Goal: Navigation & Orientation: Go to known website

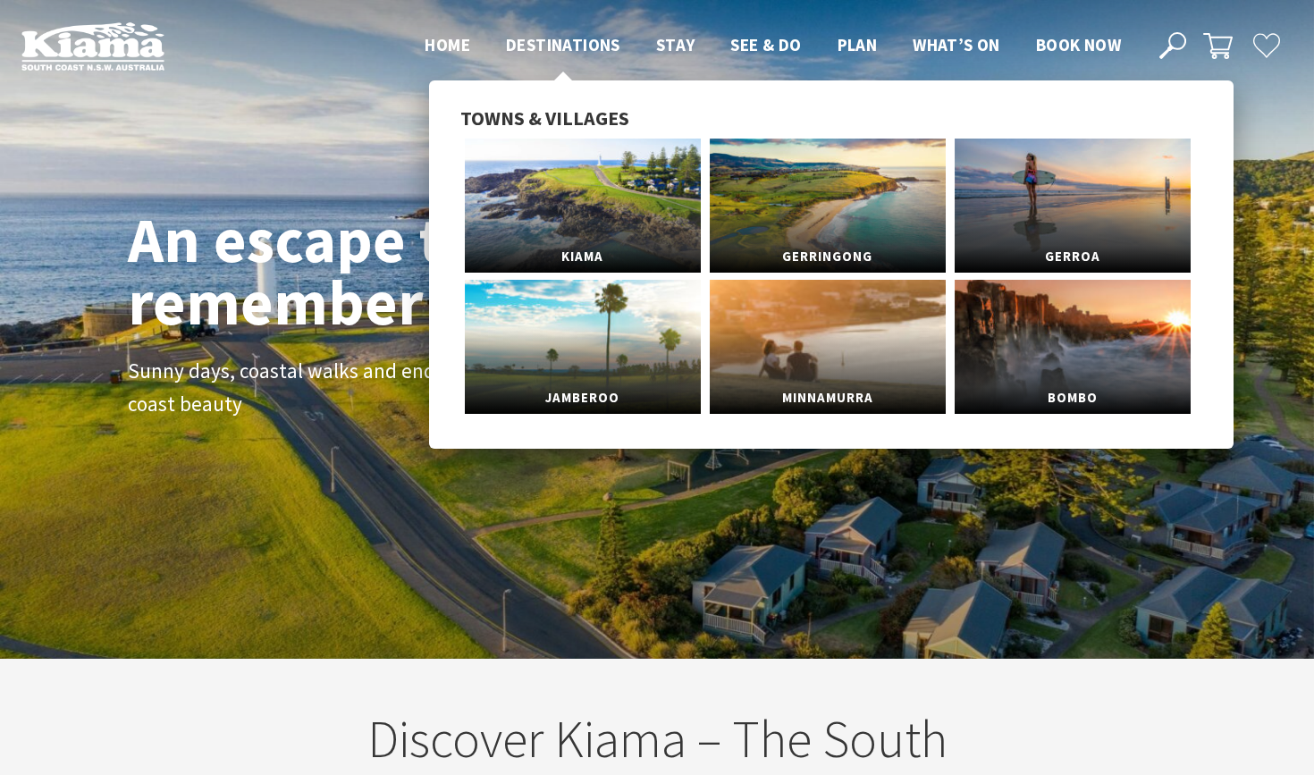
click at [574, 46] on span "Destinations" at bounding box center [563, 44] width 114 height 21
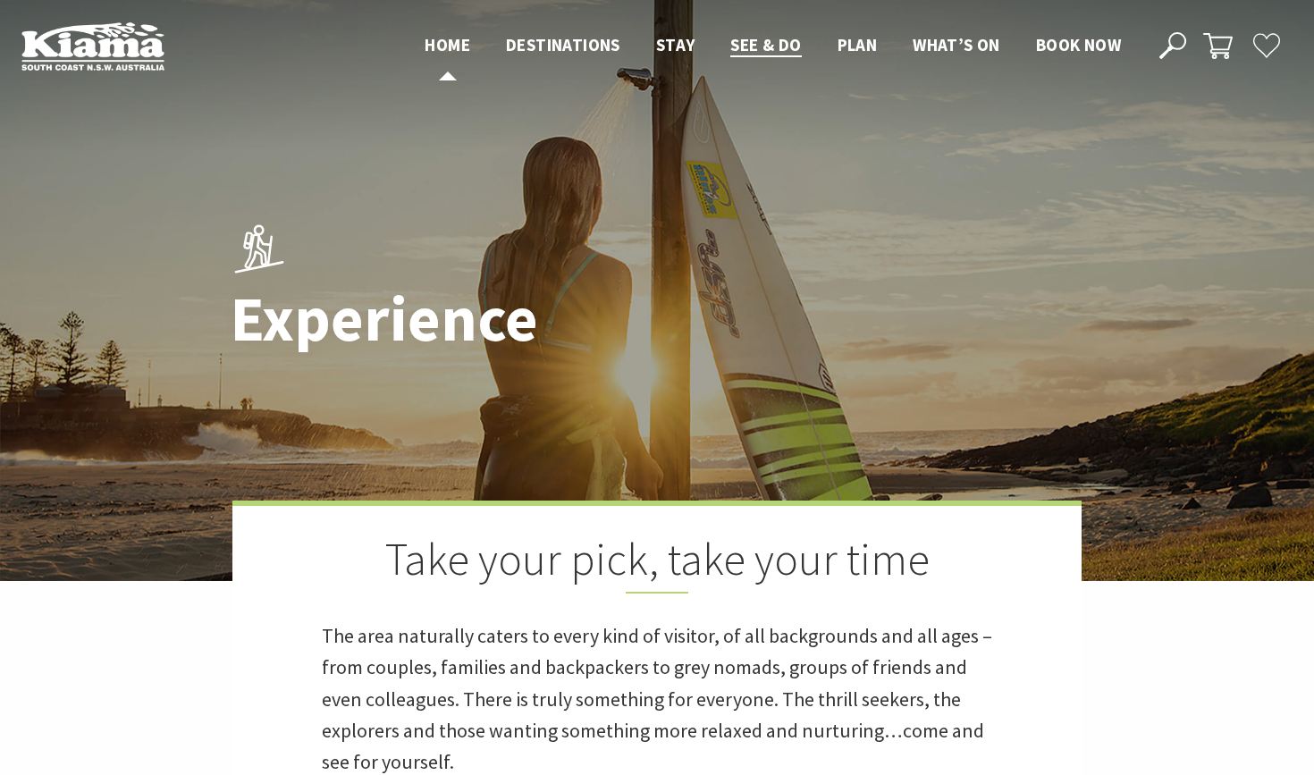
click at [436, 50] on span "Home" at bounding box center [448, 44] width 46 height 21
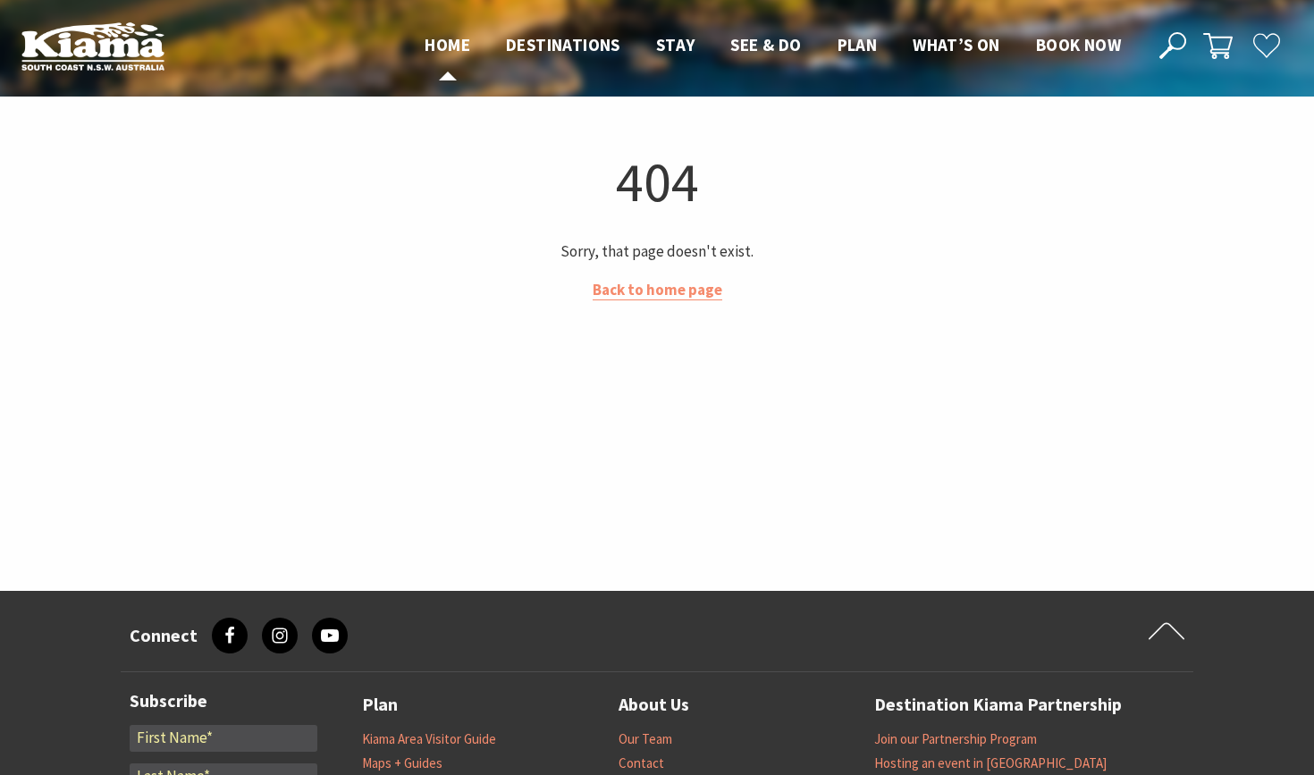
click at [467, 33] on ul "Home Destinations Towns & Villages Kiama Gerringong Gerroa Jamberoo Minnamurra …" at bounding box center [773, 44] width 732 height 27
click at [444, 45] on span "Home" at bounding box center [448, 44] width 46 height 21
click at [641, 285] on link "Back to home page" at bounding box center [658, 290] width 130 height 21
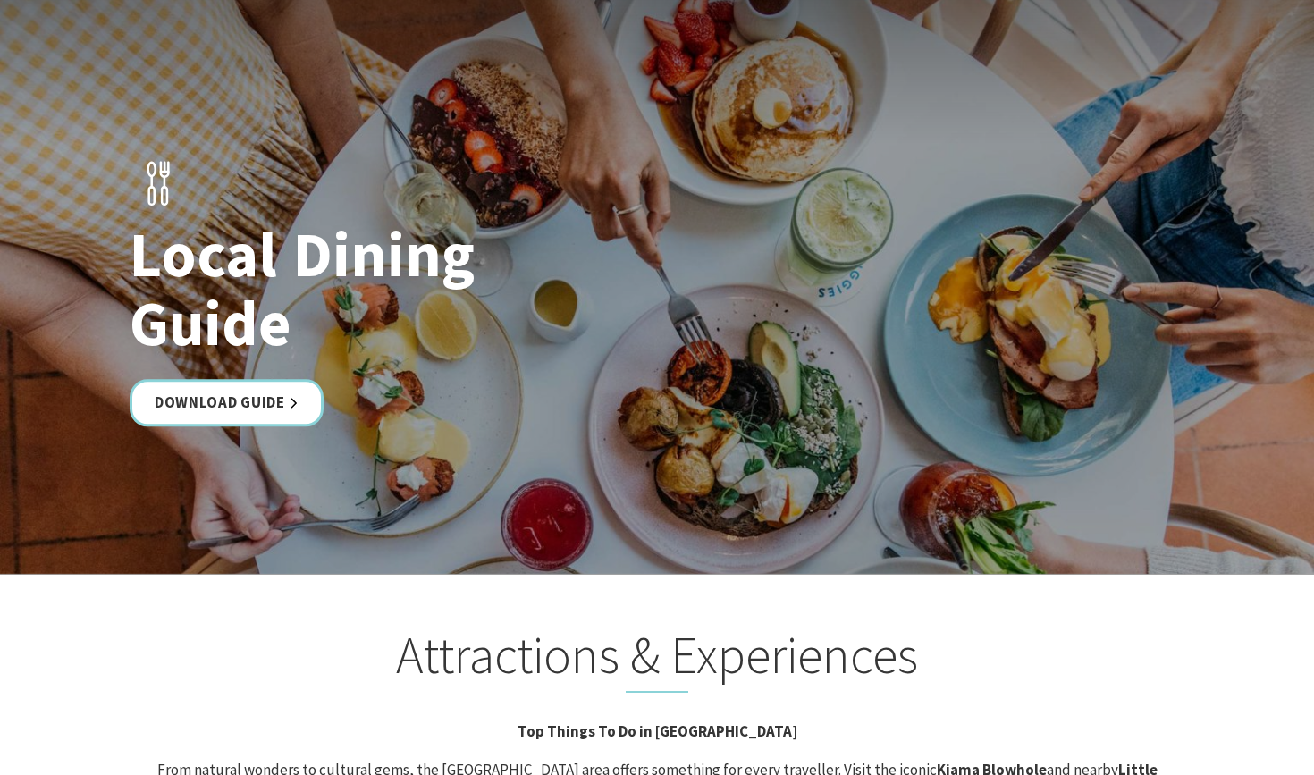
scroll to position [3091, 0]
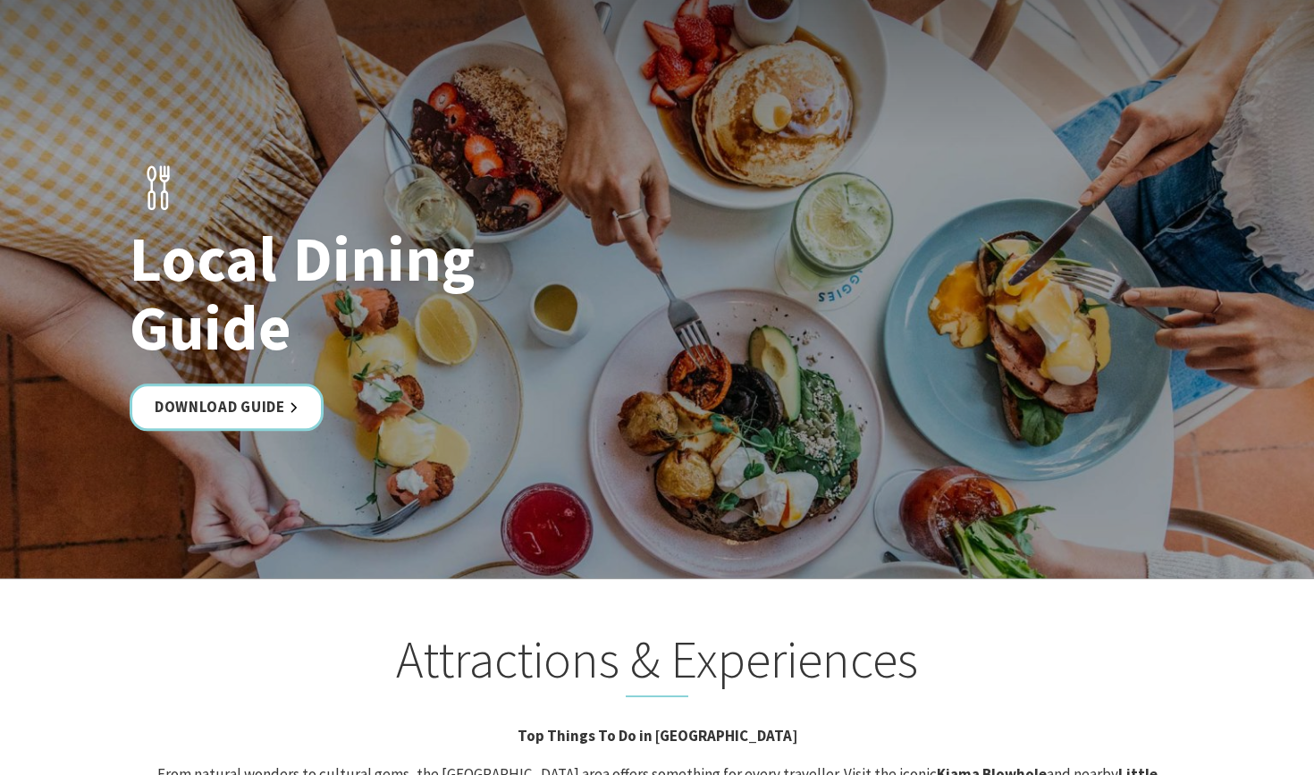
click at [434, 271] on div "Local Dining Guide Download Guide" at bounding box center [657, 288] width 1073 height 303
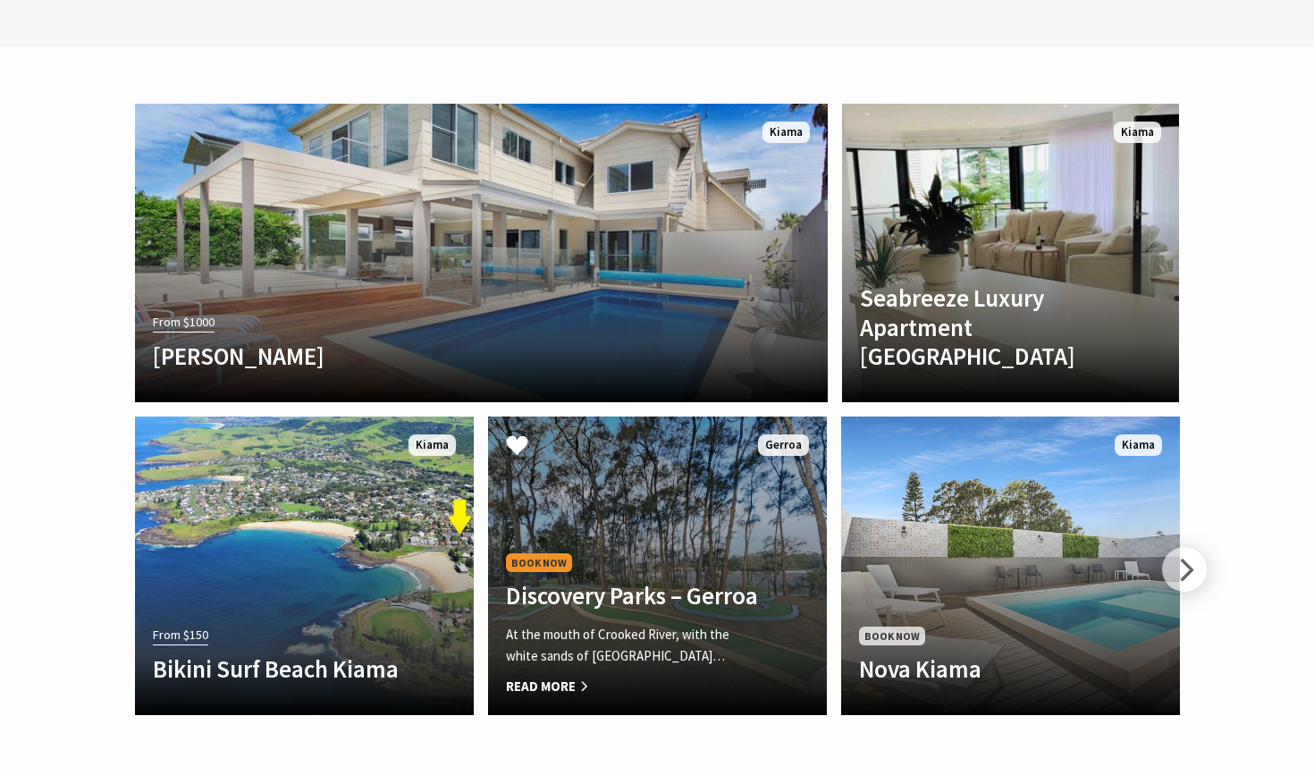
scroll to position [5068, 0]
